Goal: Task Accomplishment & Management: Manage account settings

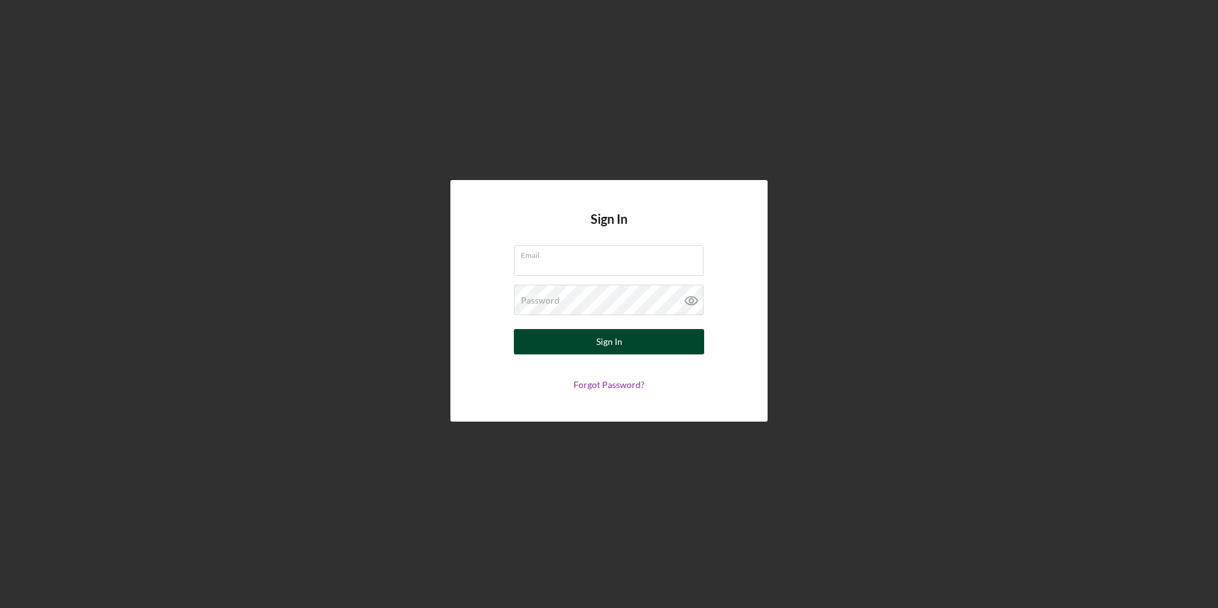
type input "[PERSON_NAME][EMAIL_ADDRESS][PERSON_NAME][DOMAIN_NAME]"
click at [599, 343] on div "Sign In" at bounding box center [609, 341] width 26 height 25
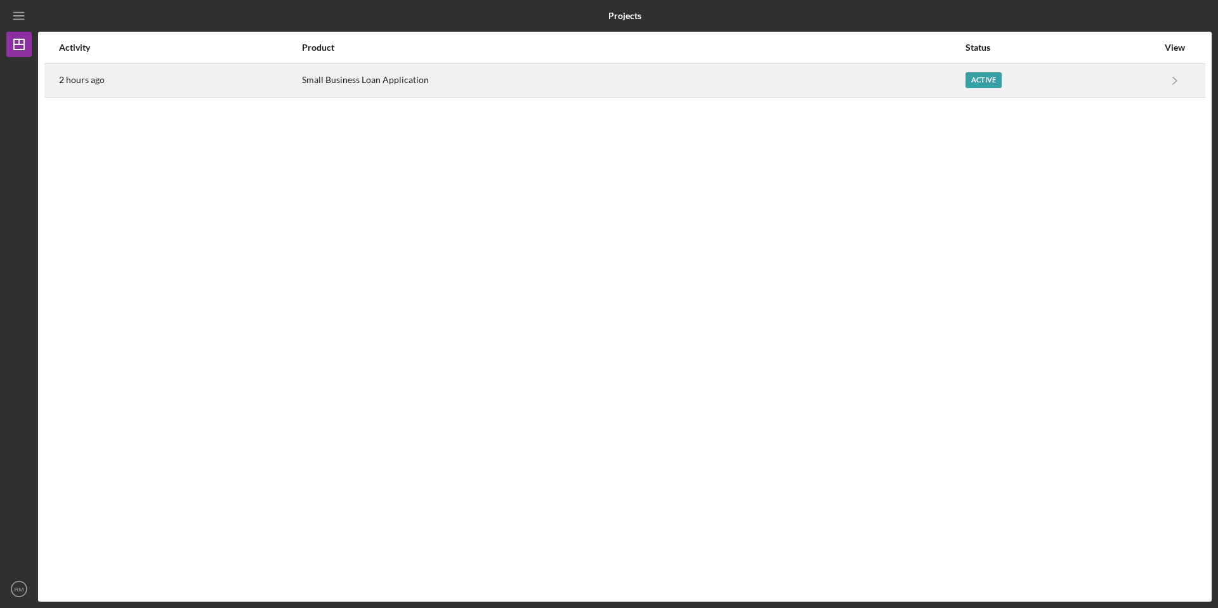
click at [965, 78] on div "Active" at bounding box center [983, 80] width 36 height 16
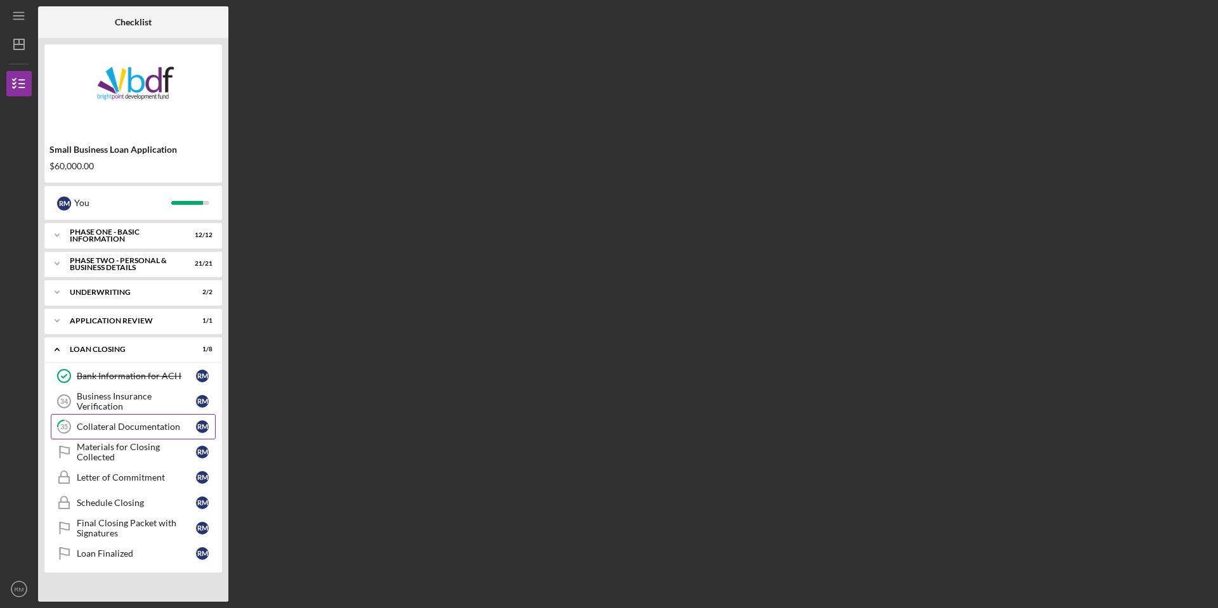
click at [128, 423] on div "Collateral Documentation" at bounding box center [136, 427] width 119 height 10
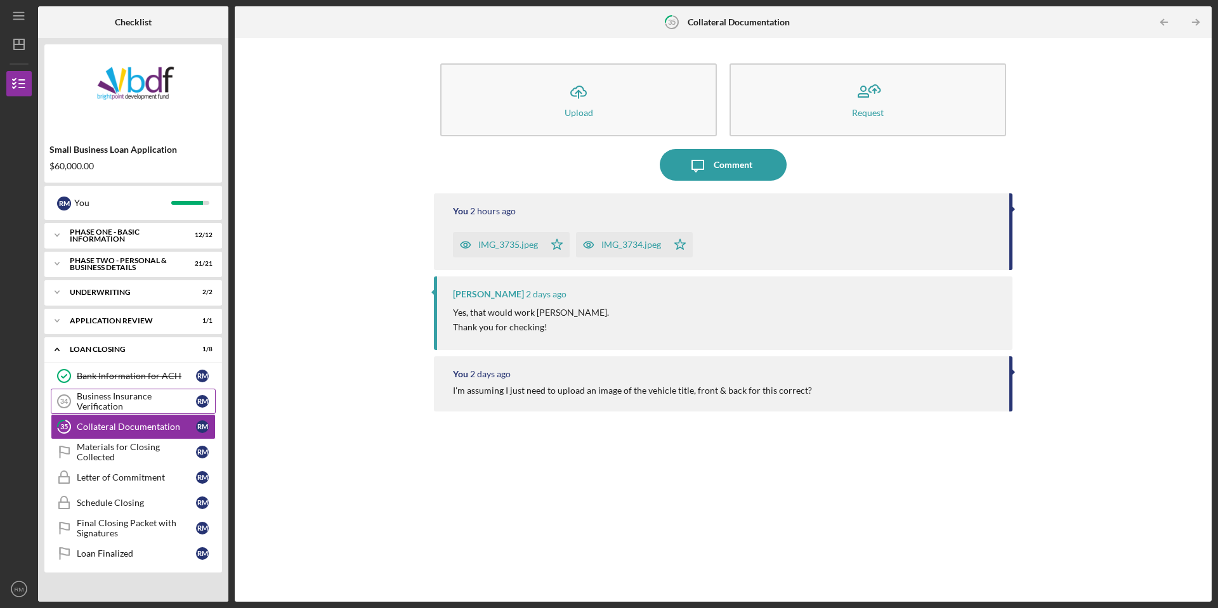
click at [98, 402] on div "Business Insurance Verification" at bounding box center [136, 401] width 119 height 20
